Goal: Task Accomplishment & Management: Manage account settings

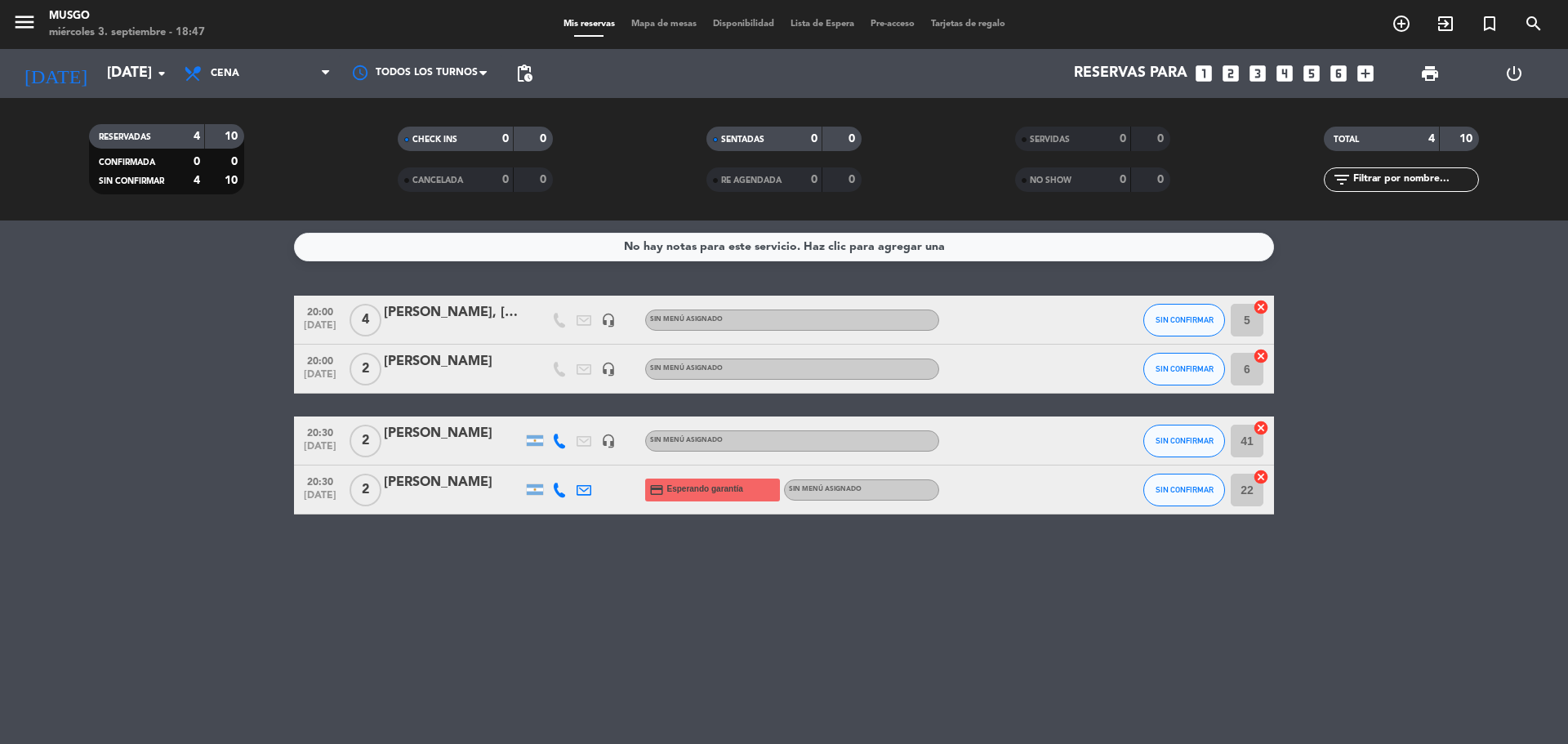
click at [445, 312] on div "[PERSON_NAME], [PERSON_NAME] y [PERSON_NAME]" at bounding box center [453, 313] width 138 height 22
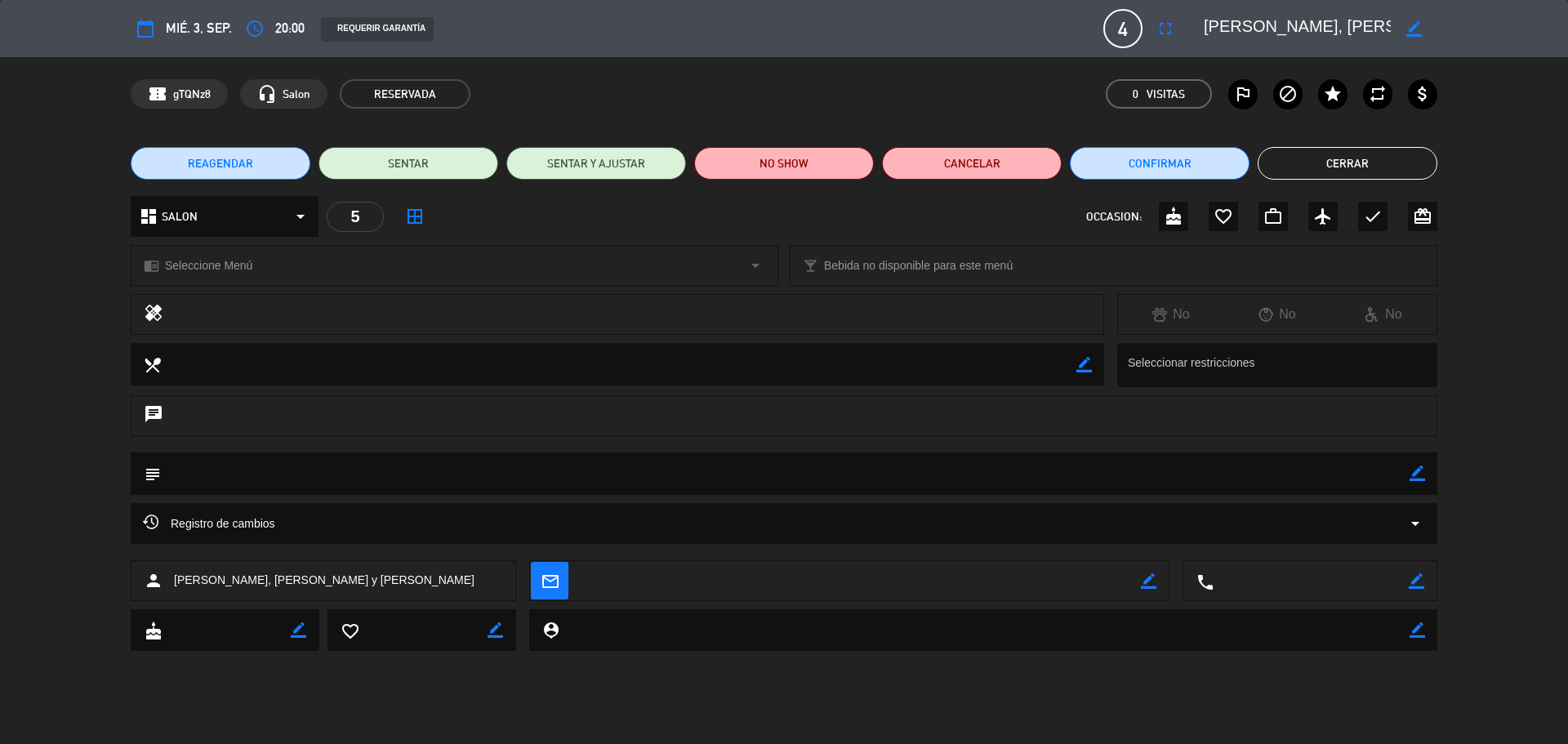
click at [1315, 173] on button "Cerrar" at bounding box center [1347, 163] width 180 height 32
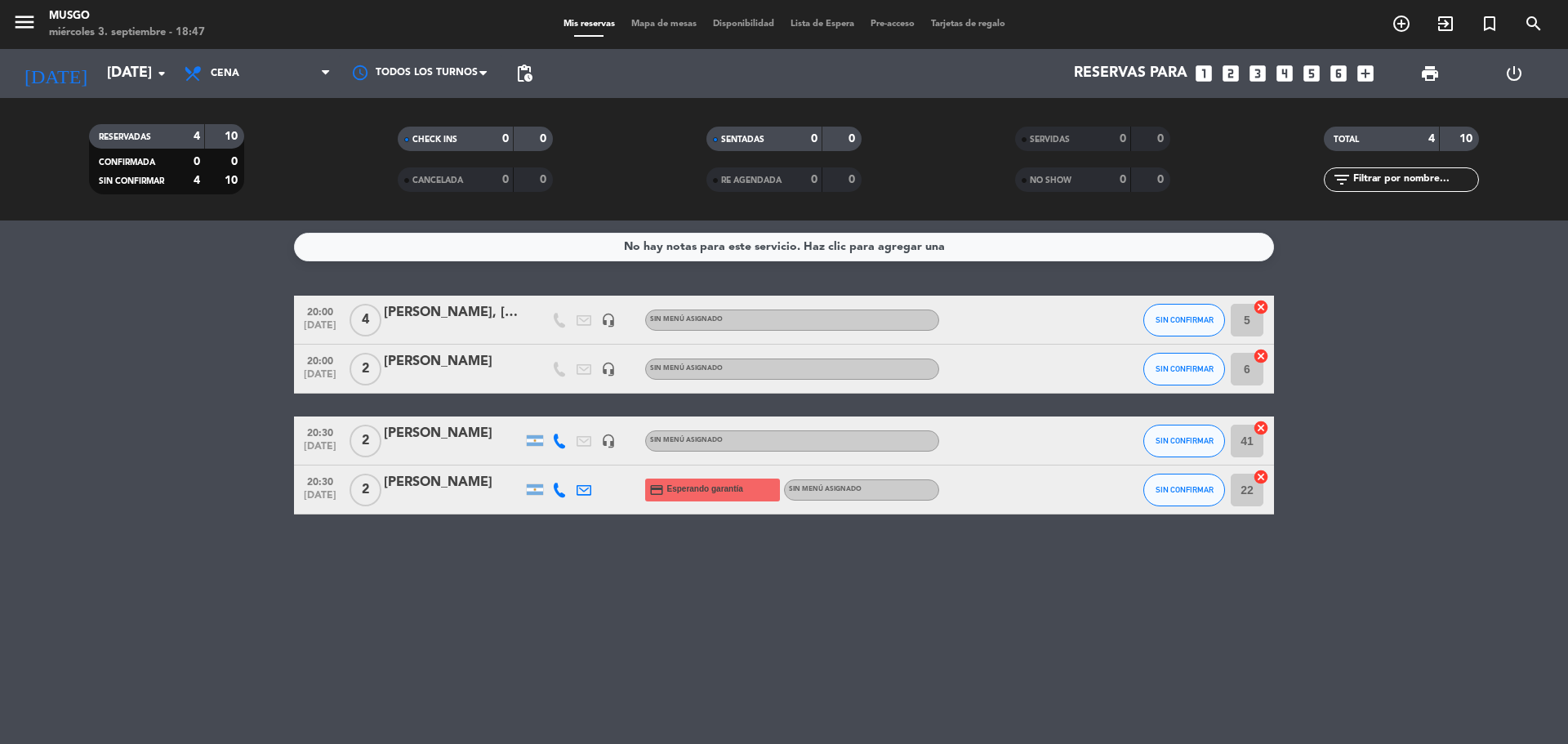
click at [240, 512] on bookings-row "20:00 [DATE] 4 [PERSON_NAME], [PERSON_NAME] y abuela headset_mic Sin menú asign…" at bounding box center [784, 406] width 1568 height 219
click at [1405, 406] on bookings-row "20:00 [DATE] 4 [PERSON_NAME], [PERSON_NAME] y abuela headset_mic Sin menú asign…" at bounding box center [784, 406] width 1568 height 219
click at [95, 520] on div "No hay notas para este servicio. Haz clic para agregar una 20:00 [DATE] 4 [PERS…" at bounding box center [784, 482] width 1568 height 523
click at [468, 444] on div "[PERSON_NAME]" at bounding box center [453, 434] width 138 height 22
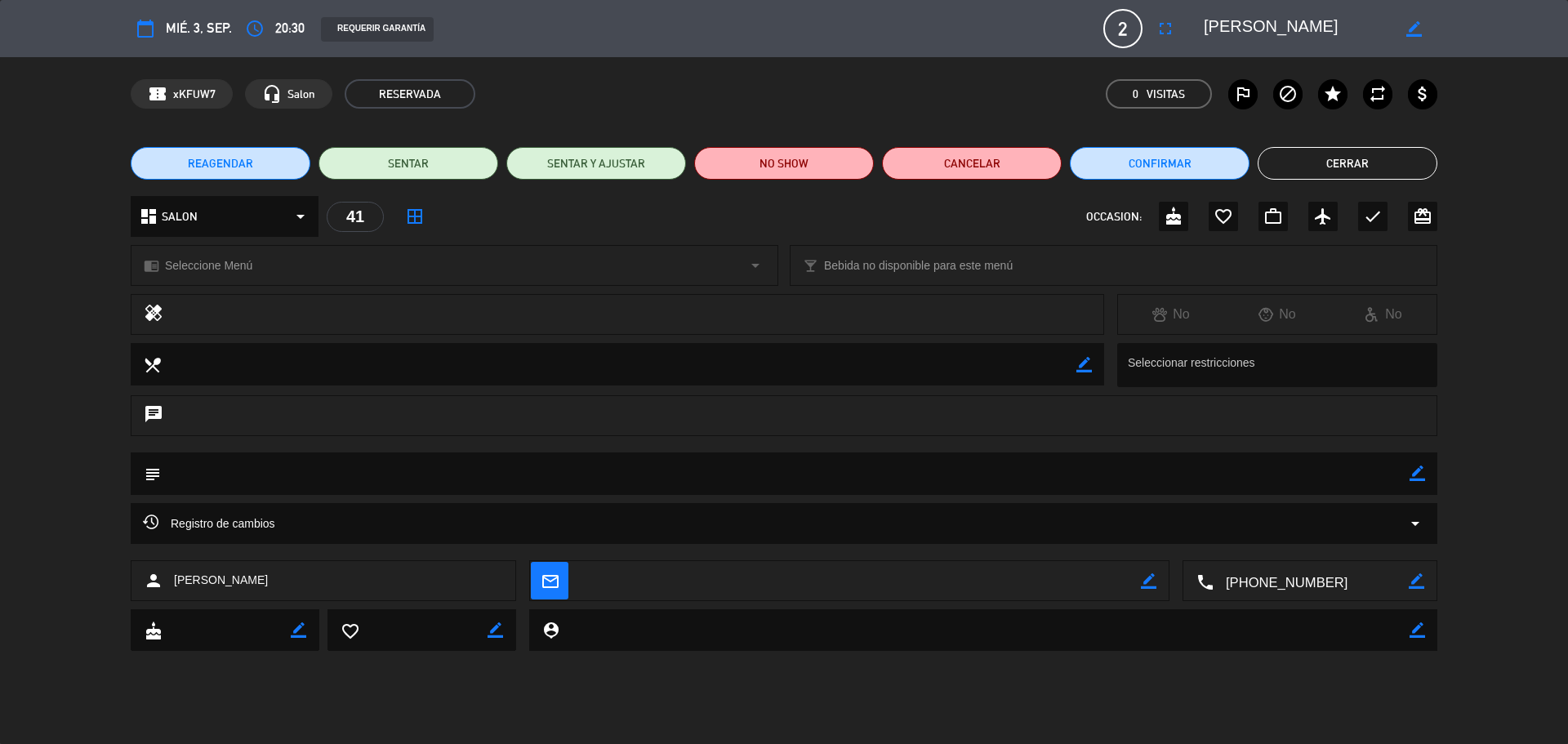
click at [1411, 480] on icon "border_color" at bounding box center [1417, 473] width 16 height 16
click at [618, 483] on textarea at bounding box center [785, 474] width 1249 height 41
type textarea "Cumpleaños de su mujer"
click at [1419, 469] on icon at bounding box center [1417, 473] width 16 height 16
click at [1351, 166] on button "Cerrar" at bounding box center [1347, 163] width 180 height 32
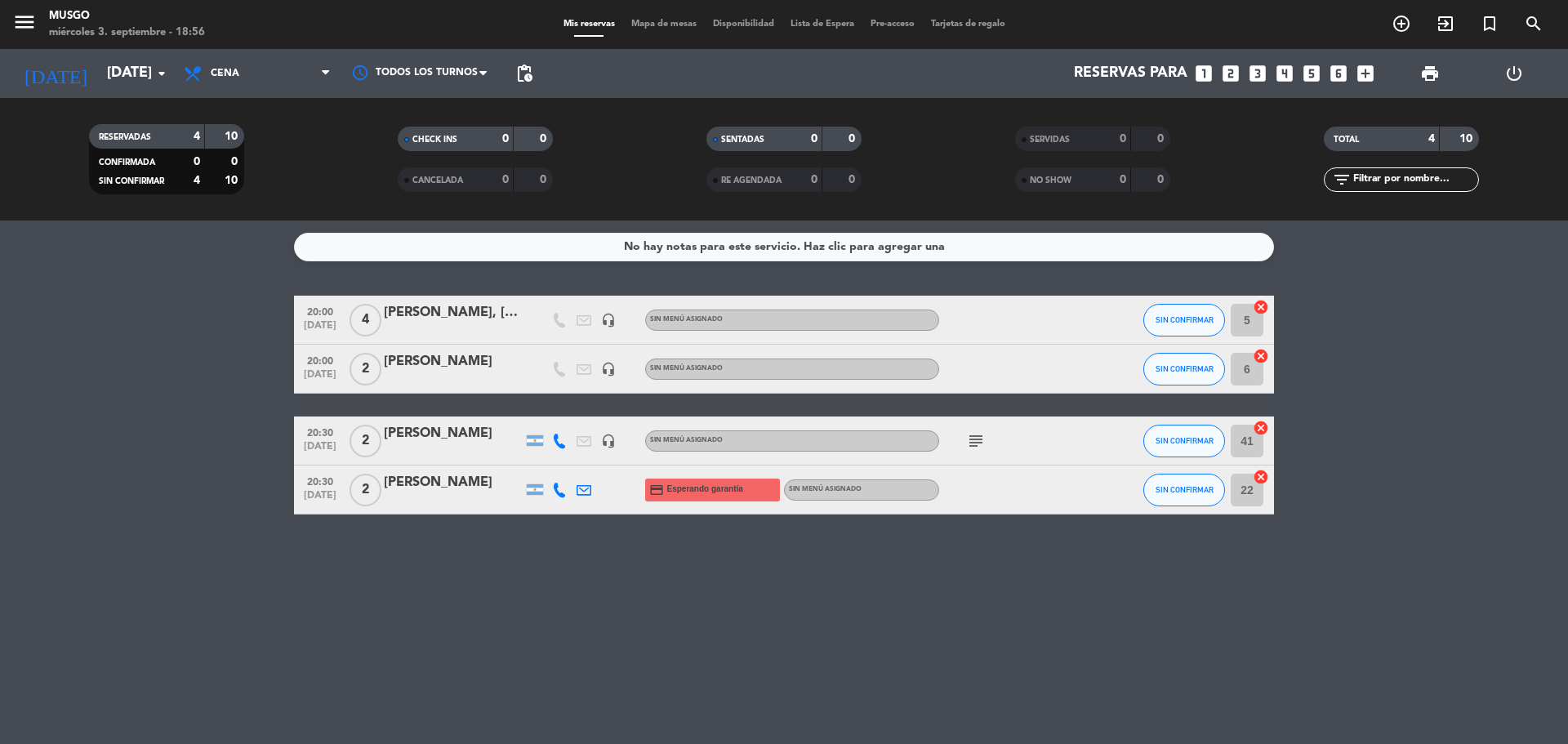
click at [216, 317] on bookings-row "20:00 [DATE] 4 [PERSON_NAME], [PERSON_NAME] y abuela headset_mic Sin menú asign…" at bounding box center [784, 406] width 1568 height 219
click at [162, 399] on bookings-row "20:00 [DATE] 4 [PERSON_NAME], [PERSON_NAME] y abuela headset_mic Sin menú asign…" at bounding box center [784, 406] width 1568 height 219
